Goal: Check status: Check status

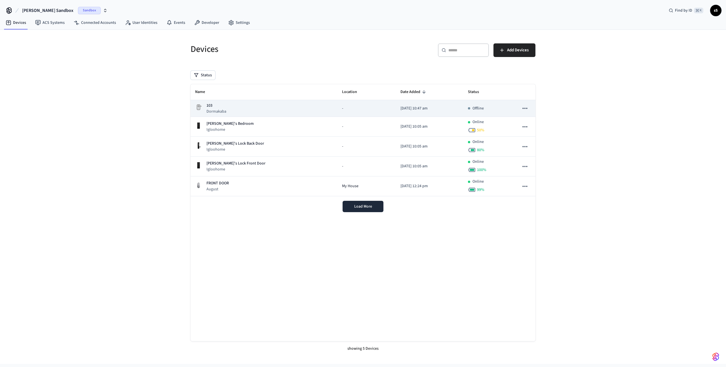
click at [221, 111] on p "Dormakaba" at bounding box center [216, 112] width 20 height 6
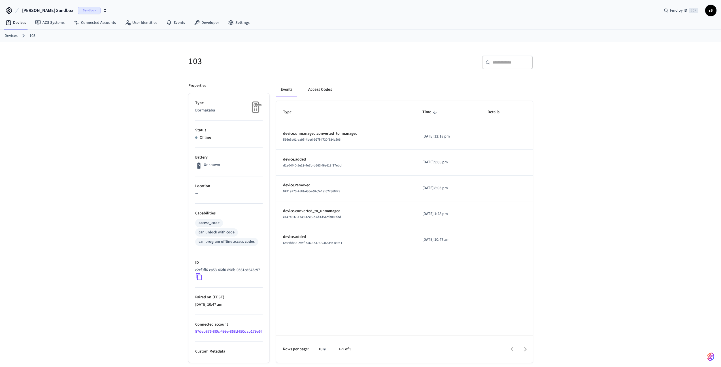
click at [324, 94] on button "Access Codes" at bounding box center [320, 90] width 33 height 14
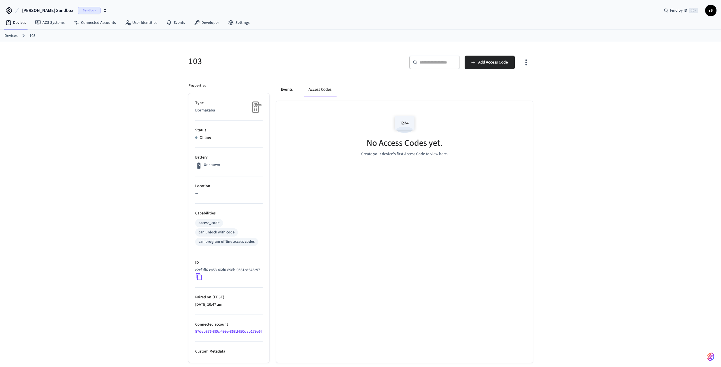
drag, startPoint x: 294, startPoint y: 91, endPoint x: 287, endPoint y: 92, distance: 6.9
click at [294, 91] on button "Events" at bounding box center [286, 90] width 21 height 14
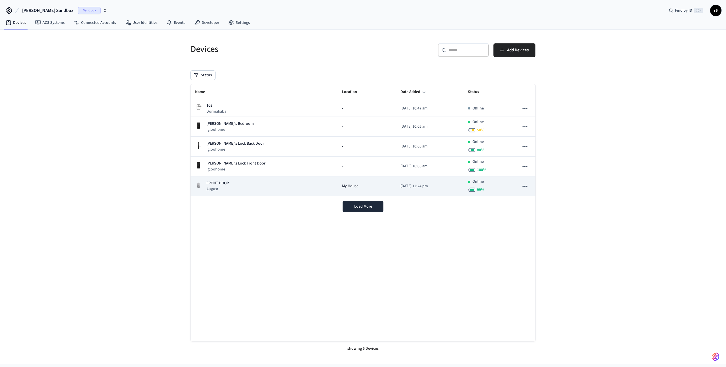
click at [233, 185] on div "FRONT DOOR August" at bounding box center [264, 186] width 138 height 12
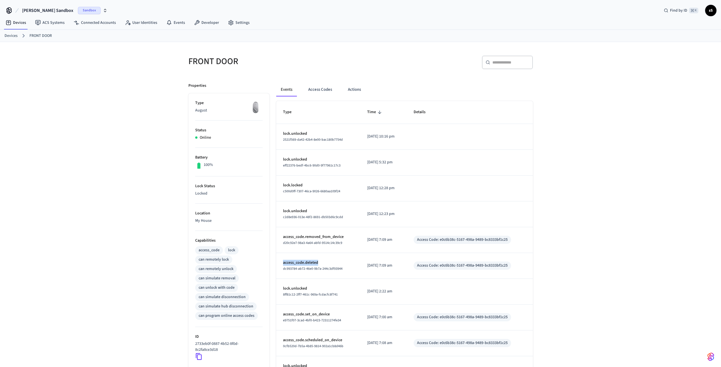
drag, startPoint x: 283, startPoint y: 261, endPoint x: 332, endPoint y: 260, distance: 48.8
click at [332, 260] on td "access_code.deleted dc993784-ab72-46e0-9b7a-244c3df93944" at bounding box center [318, 266] width 84 height 26
copy p "access_code.deleted"
